Goal: Communication & Community: Answer question/provide support

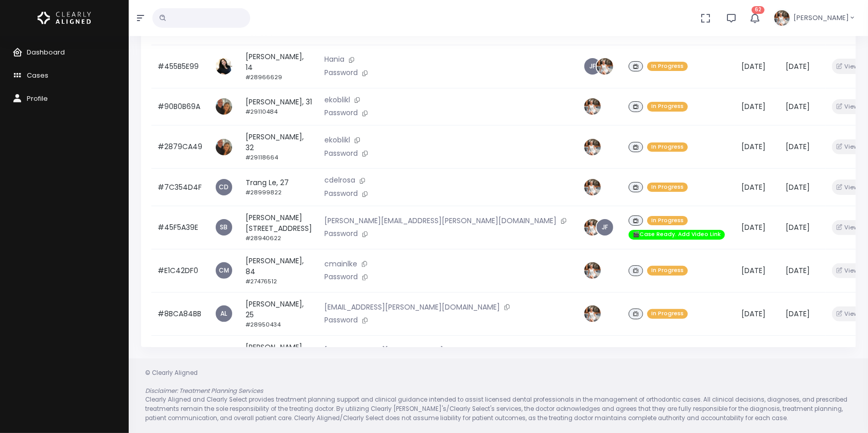
click at [195, 21] on input "text" at bounding box center [201, 18] width 98 height 20
type input "***"
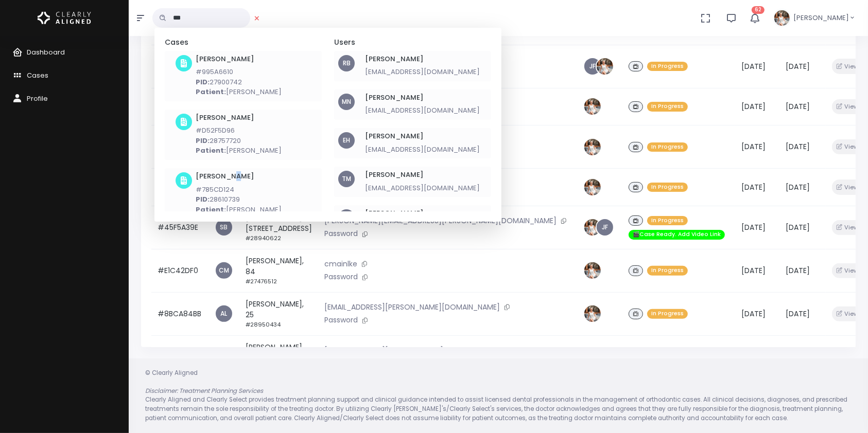
click at [231, 178] on h6 "[PERSON_NAME]" at bounding box center [239, 176] width 86 height 8
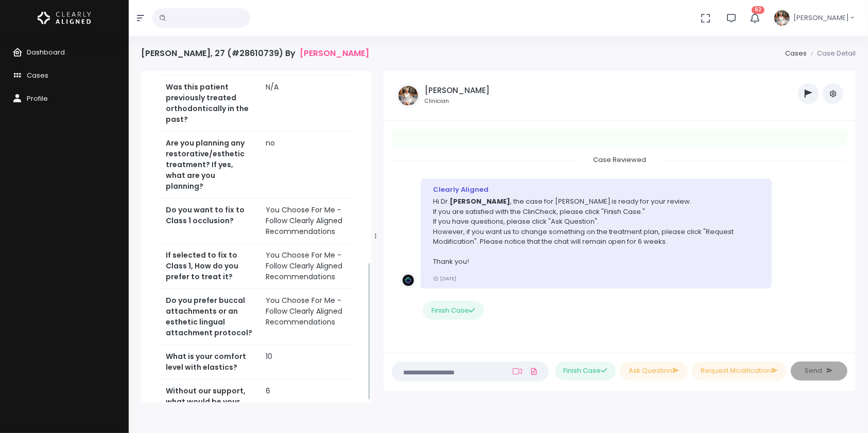
scroll to position [457, 0]
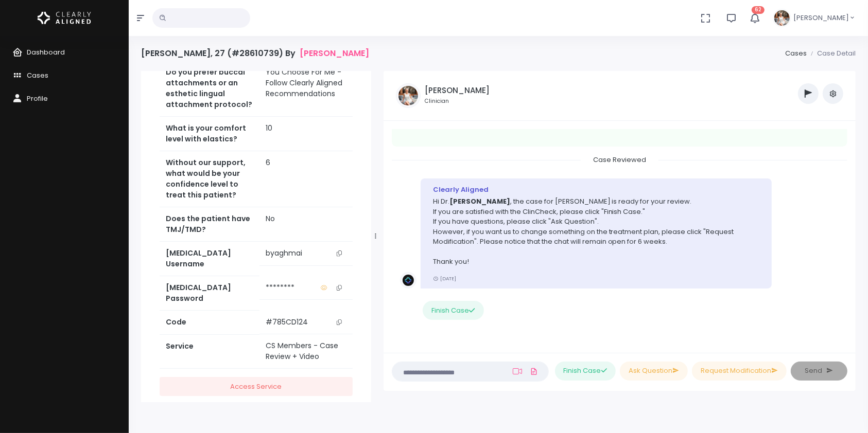
click at [338, 251] on icon "scrollable content" at bounding box center [339, 254] width 5 height 6
click at [458, 370] on textarea at bounding box center [449, 371] width 103 height 11
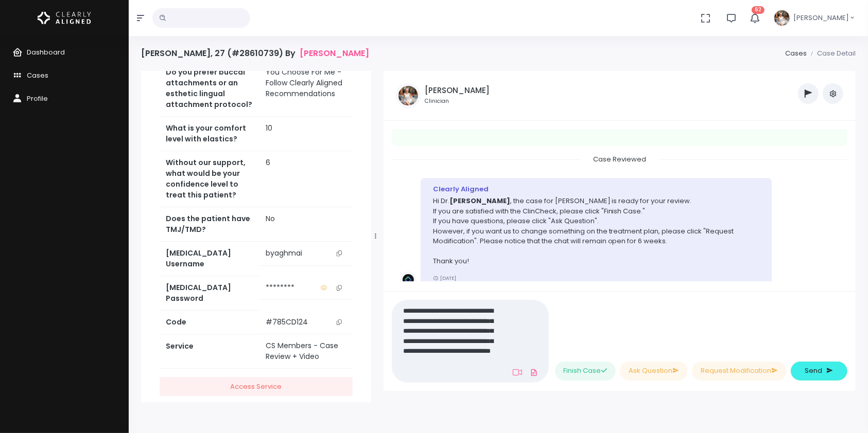
scroll to position [0, 0]
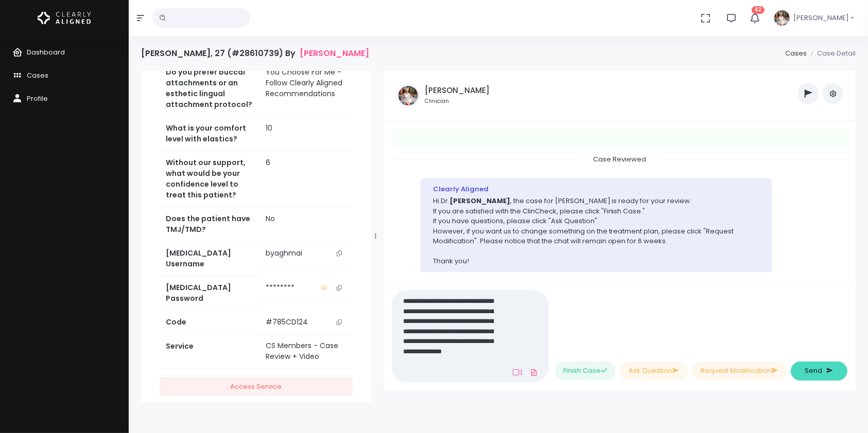
type textarea "**********"
click at [806, 368] on span "Send" at bounding box center [814, 371] width 18 height 10
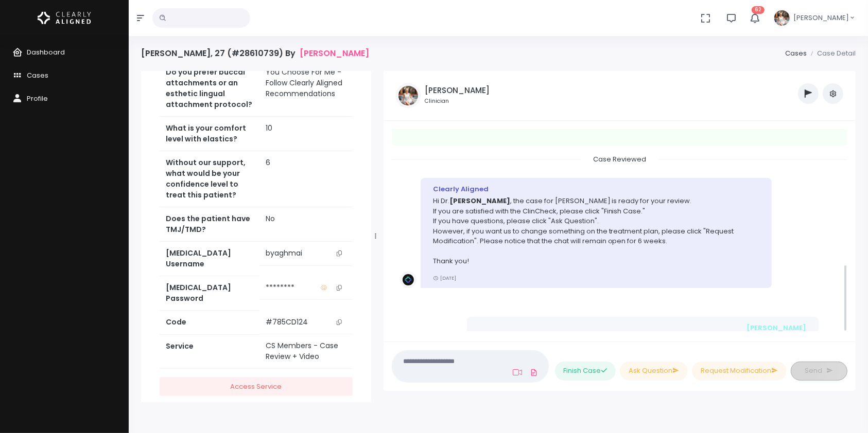
scroll to position [407, 0]
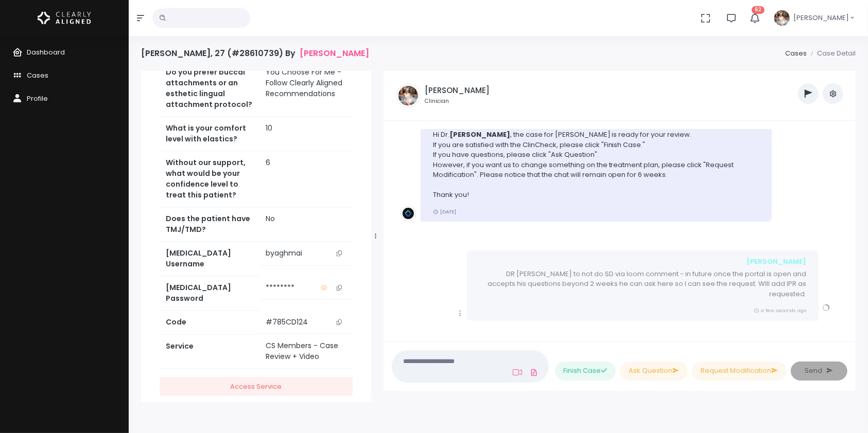
click at [477, 364] on textarea at bounding box center [447, 366] width 99 height 23
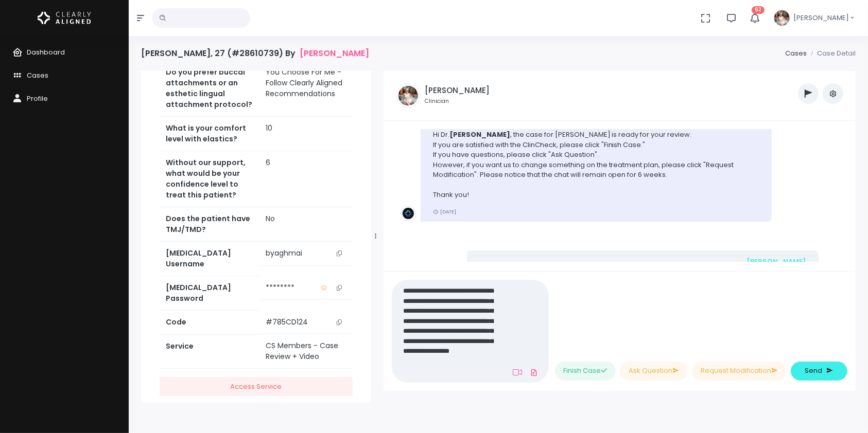
scroll to position [0, 0]
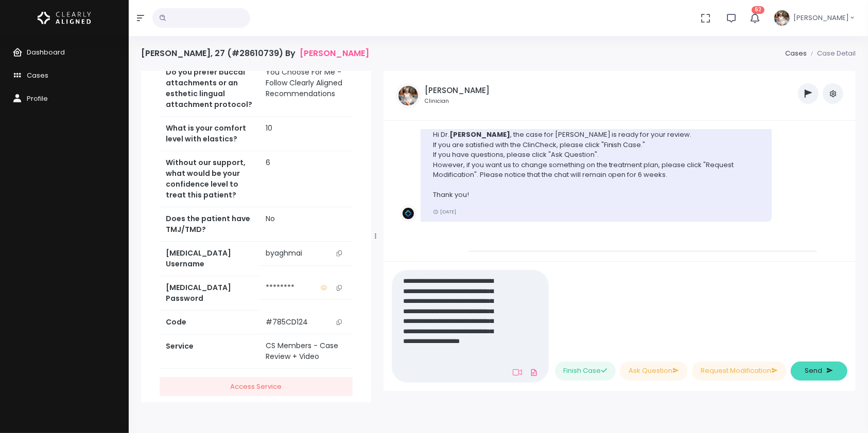
type textarea "**********"
click at [813, 364] on button "Send" at bounding box center [819, 371] width 57 height 19
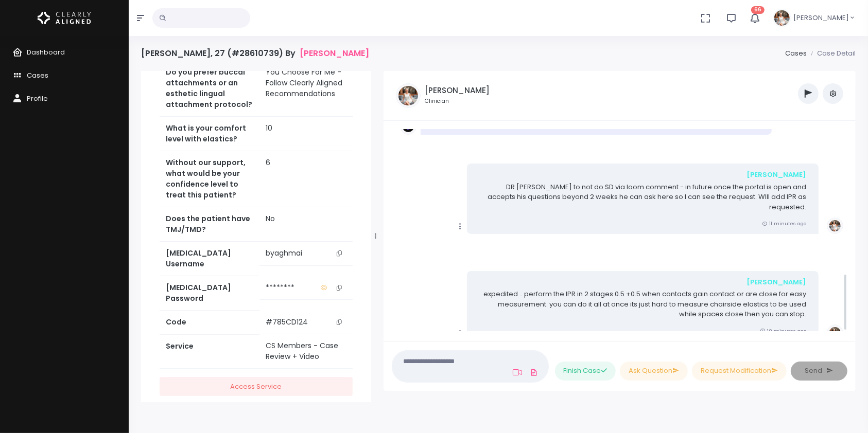
scroll to position [514, 0]
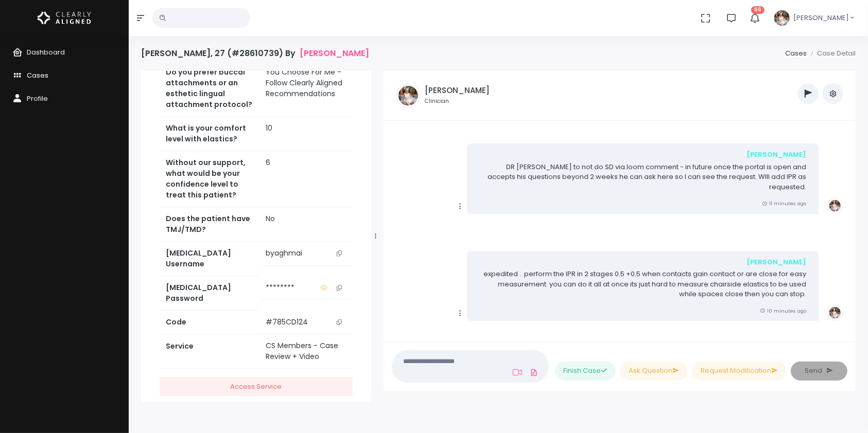
click at [29, 80] on span "Cases" at bounding box center [38, 76] width 22 height 10
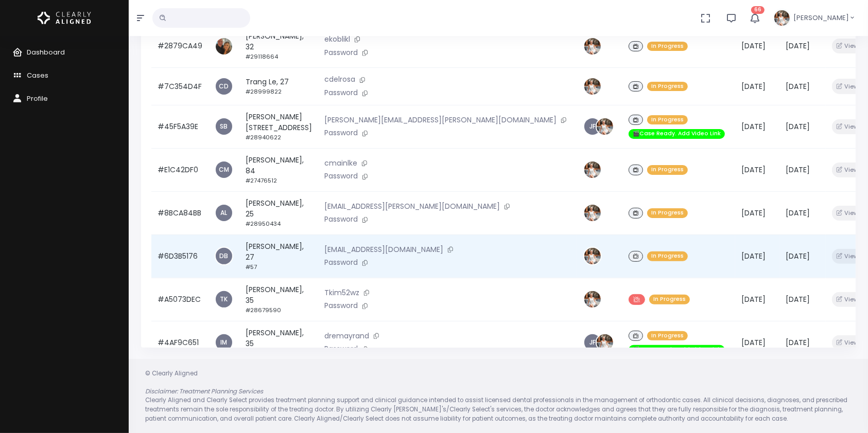
scroll to position [246, 0]
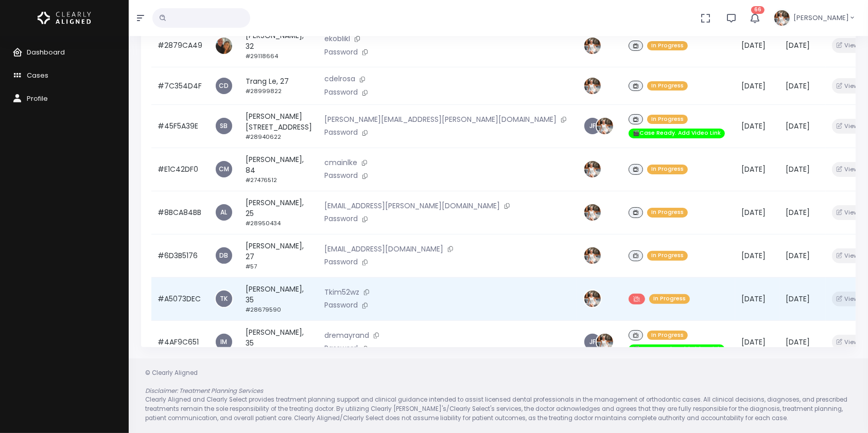
click at [171, 277] on td "#A5073DEC" at bounding box center [179, 298] width 57 height 43
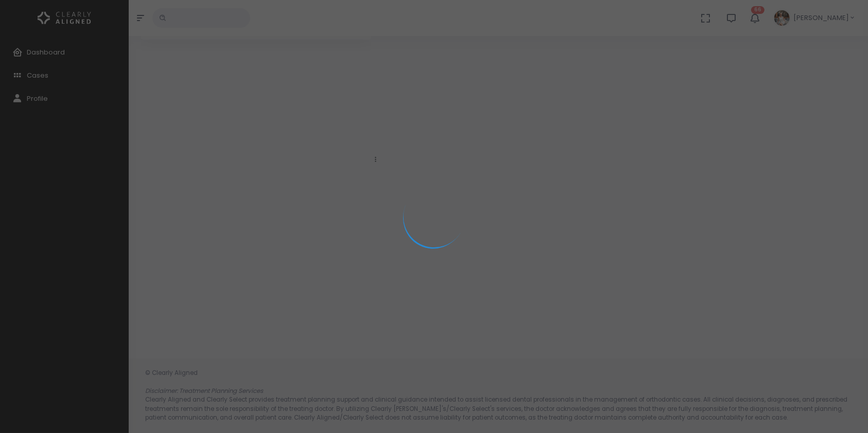
scroll to position [82, 0]
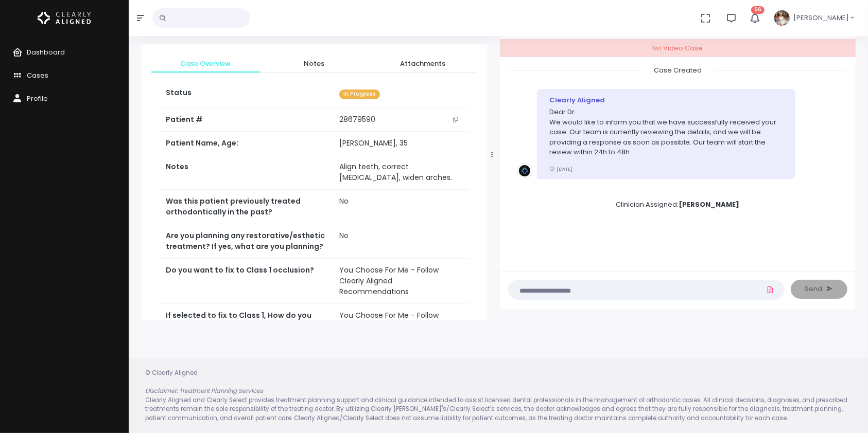
drag, startPoint x: 376, startPoint y: 152, endPoint x: 503, endPoint y: 157, distance: 127.2
click at [493, 157] on icon at bounding box center [492, 155] width 1 height 6
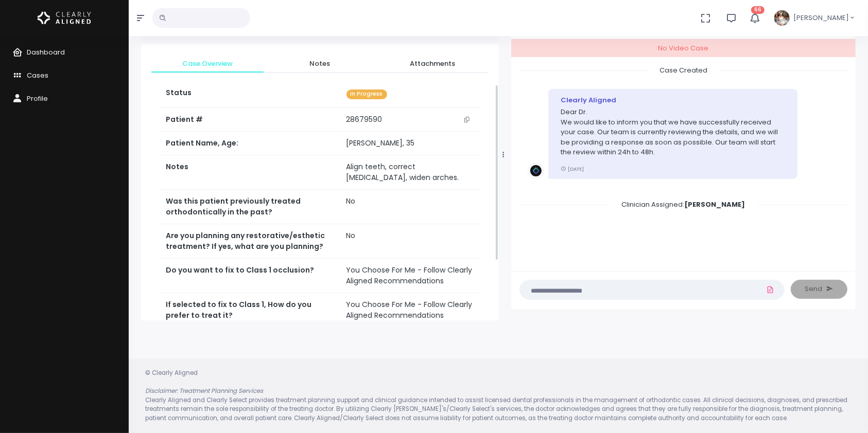
scroll to position [289, 0]
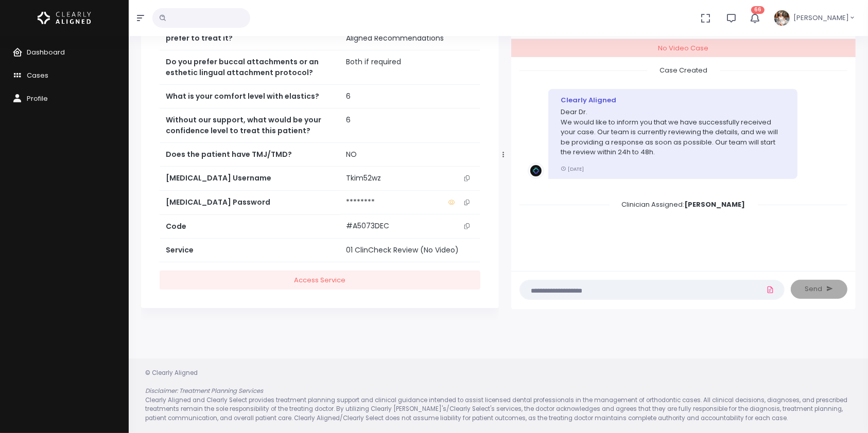
click at [467, 176] on icon "scrollable content" at bounding box center [466, 179] width 5 height 6
click at [465, 176] on icon "scrollable content" at bounding box center [466, 179] width 5 height 6
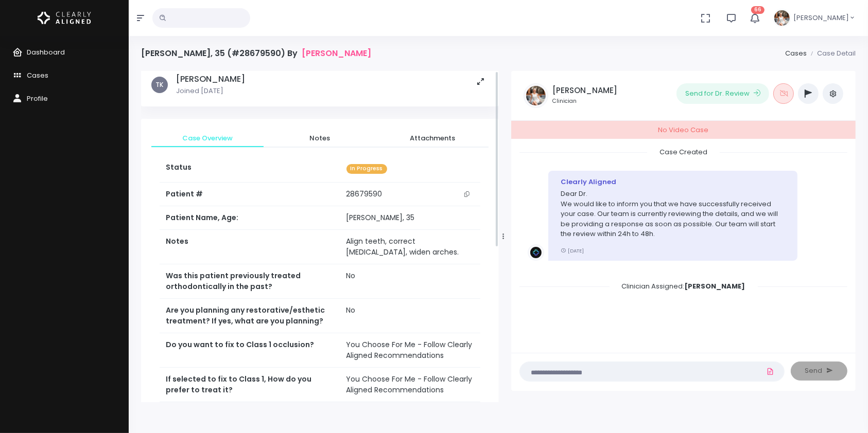
scroll to position [0, 0]
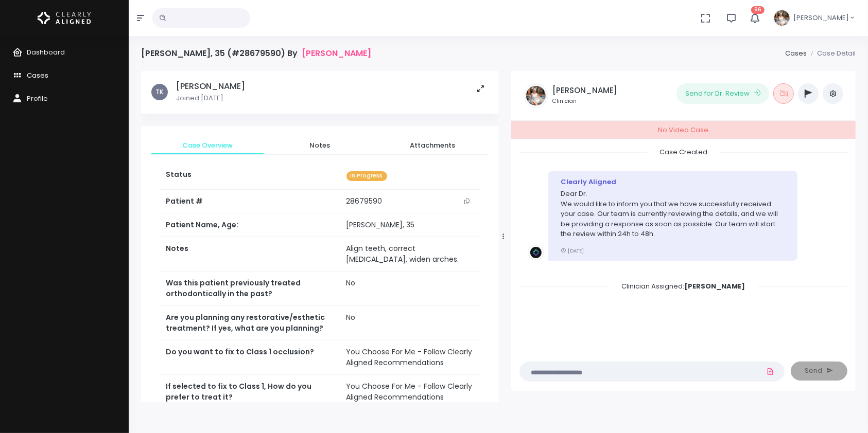
click at [38, 78] on span "Cases" at bounding box center [38, 76] width 22 height 10
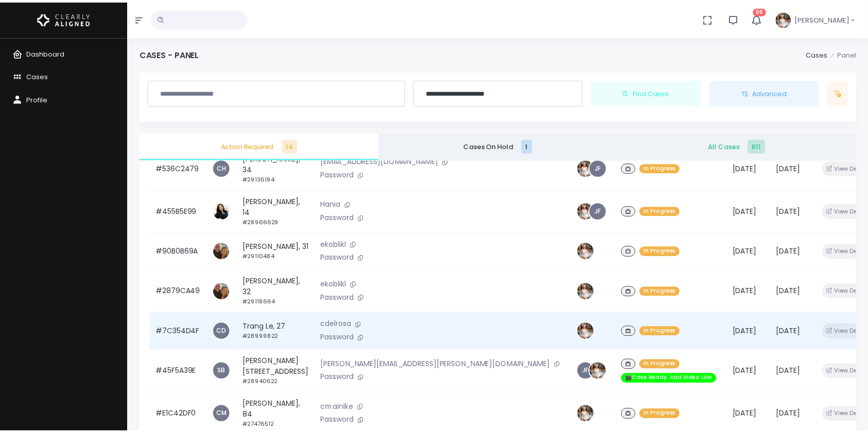
scroll to position [206, 0]
